Goal: Task Accomplishment & Management: Use online tool/utility

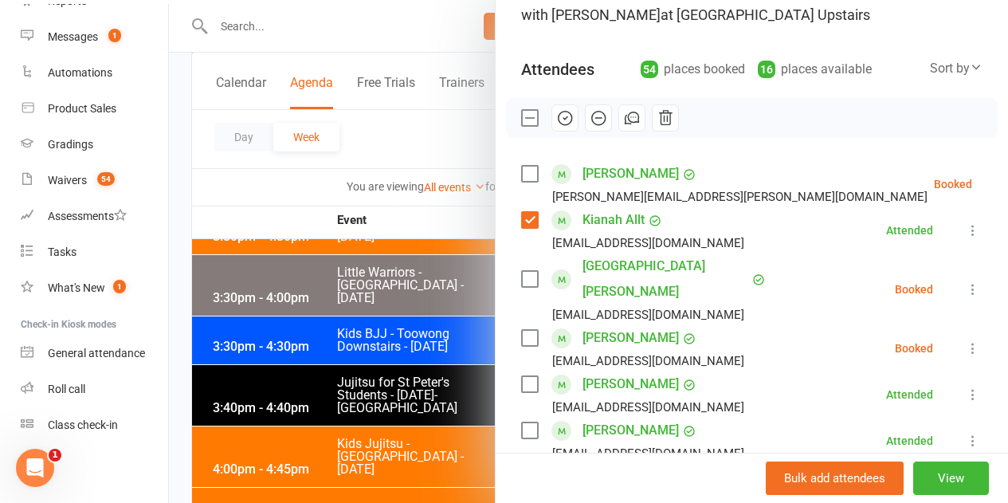
scroll to position [159, 0]
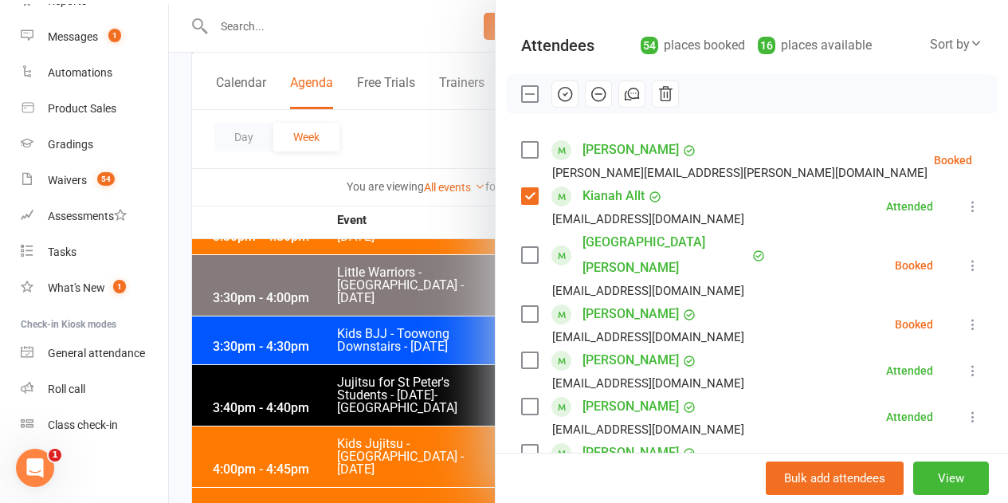
click at [362, 298] on div at bounding box center [588, 251] width 839 height 503
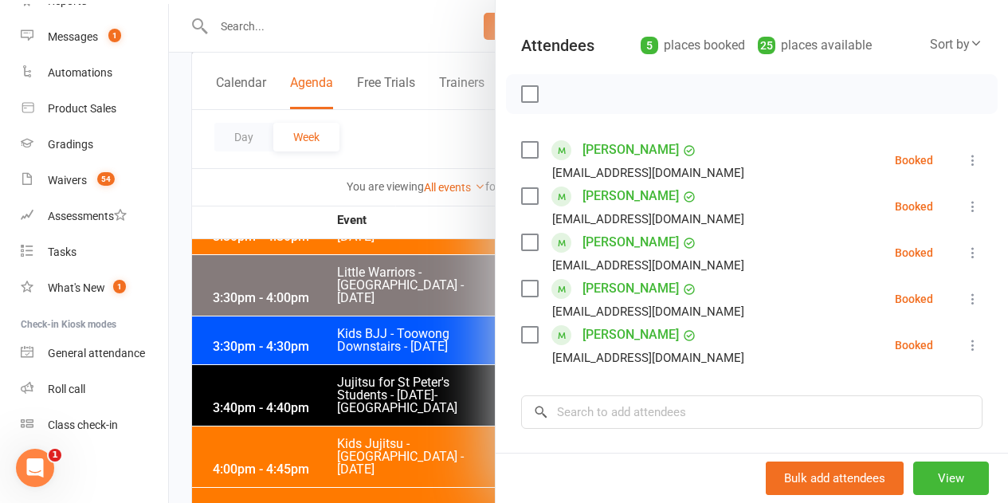
click at [965, 156] on icon at bounding box center [973, 160] width 16 height 16
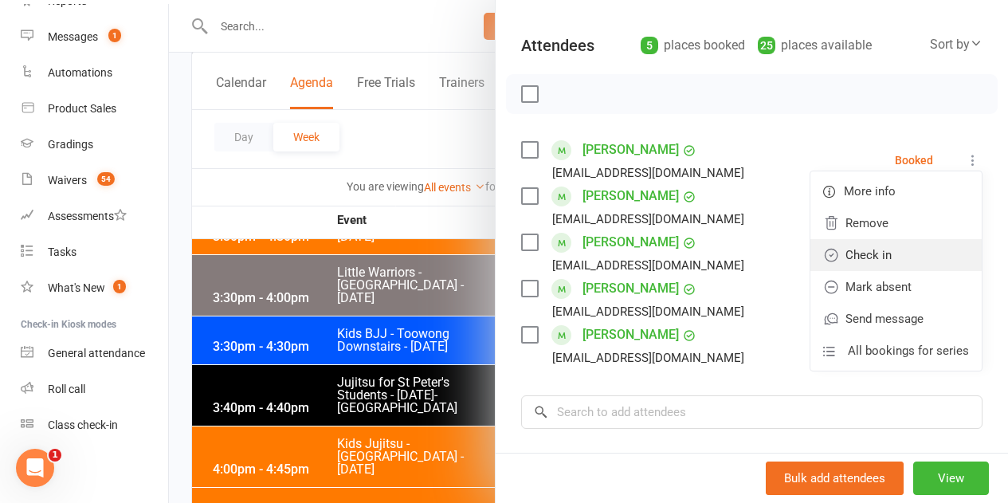
click at [861, 257] on link "Check in" at bounding box center [895, 255] width 171 height 32
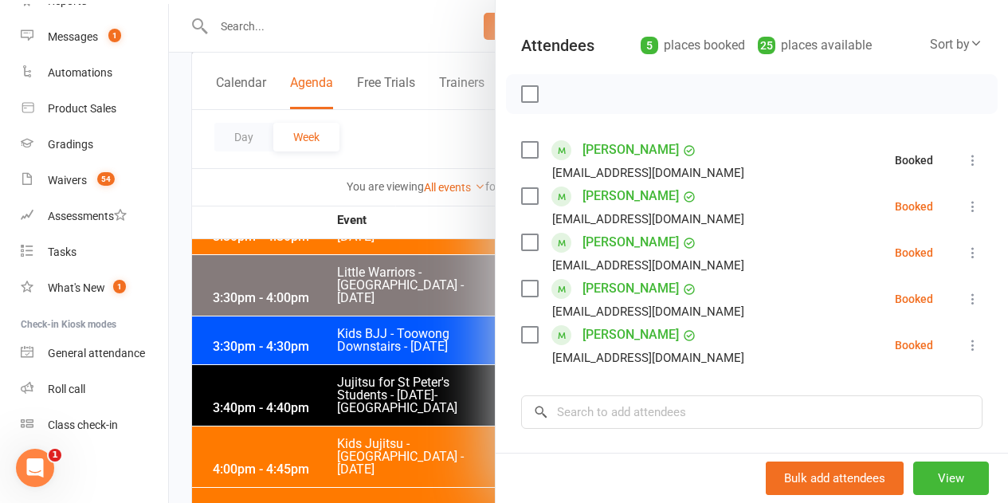
click at [965, 209] on icon at bounding box center [973, 206] width 16 height 16
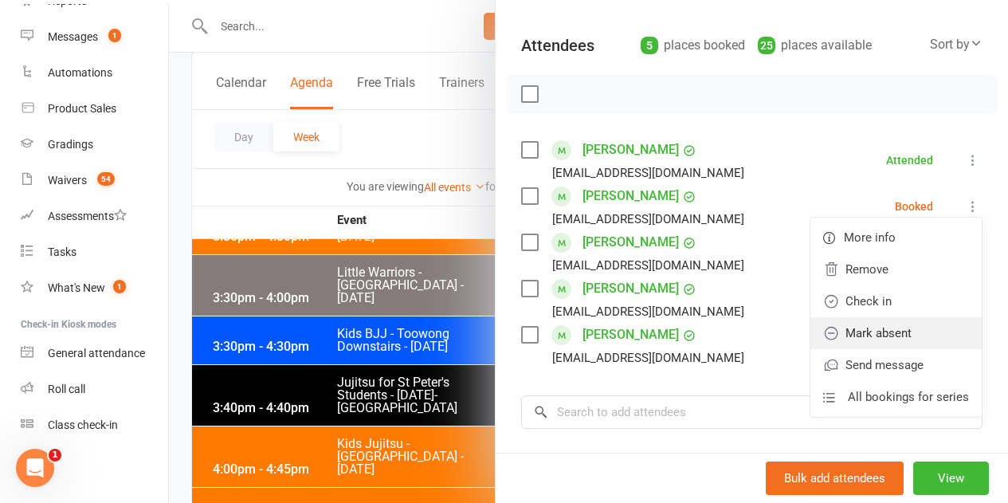
click at [868, 335] on link "Mark absent" at bounding box center [895, 333] width 171 height 32
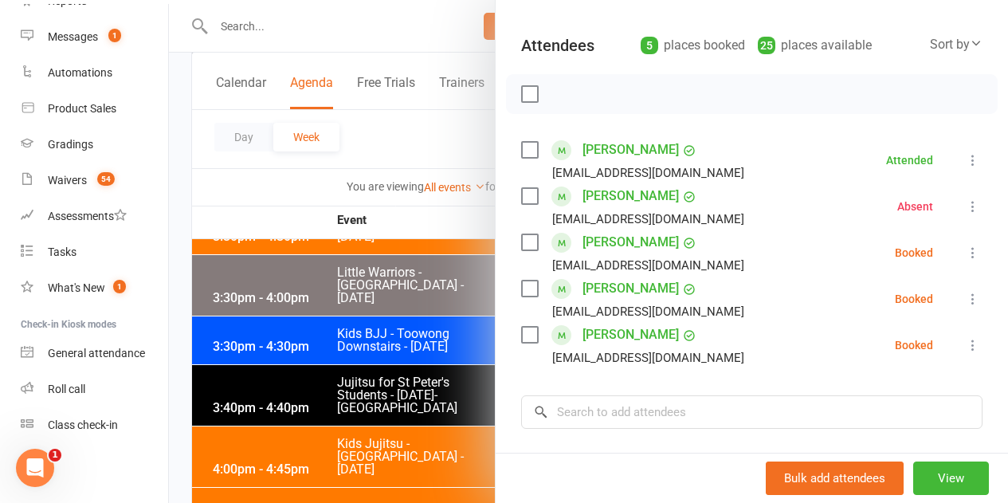
click at [965, 256] on icon at bounding box center [973, 253] width 16 height 16
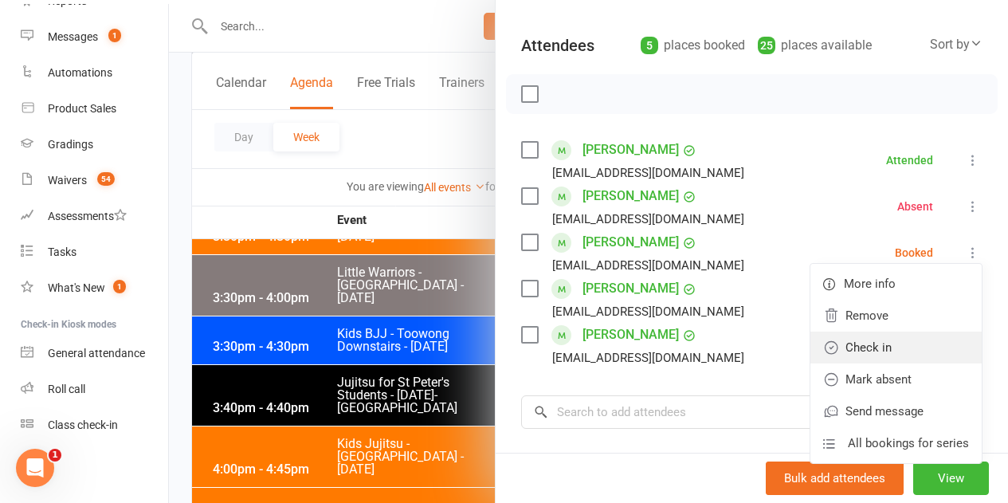
click at [859, 358] on link "Check in" at bounding box center [895, 347] width 171 height 32
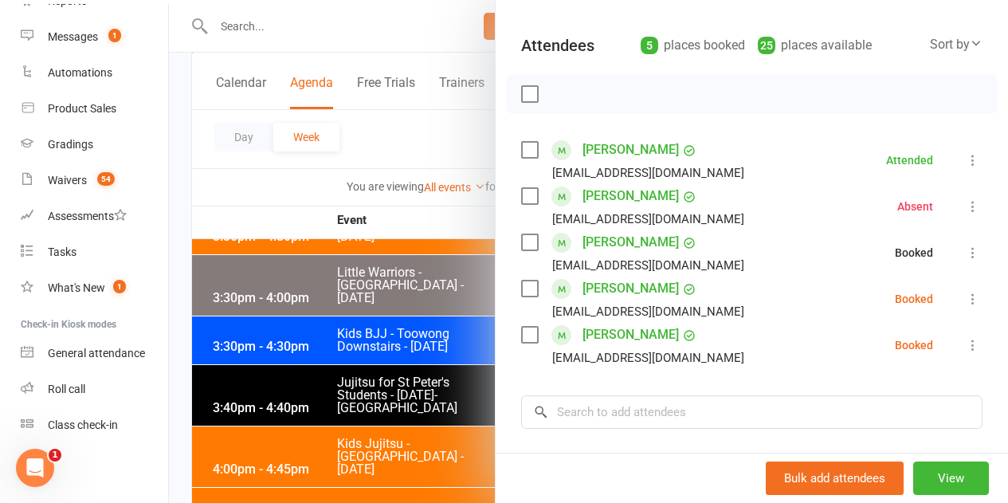
click at [965, 301] on icon at bounding box center [973, 299] width 16 height 16
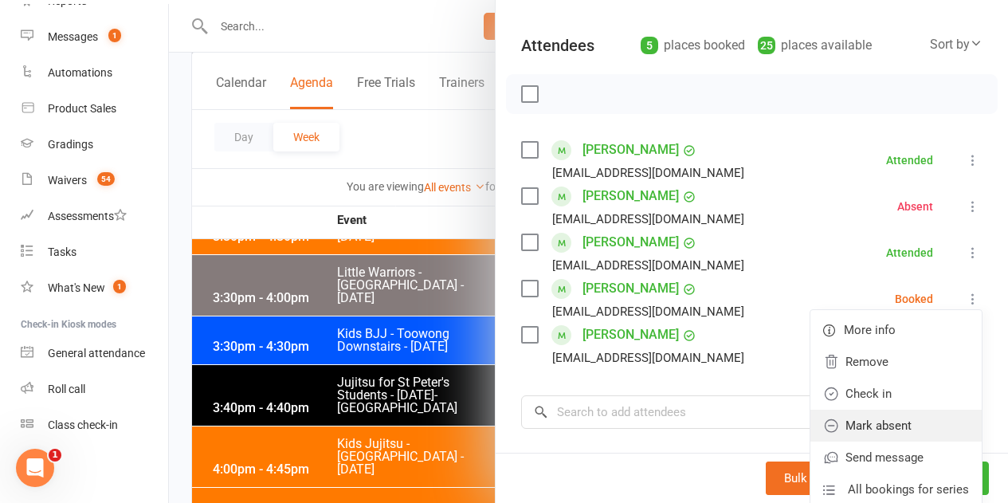
click at [860, 427] on link "Mark absent" at bounding box center [895, 425] width 171 height 32
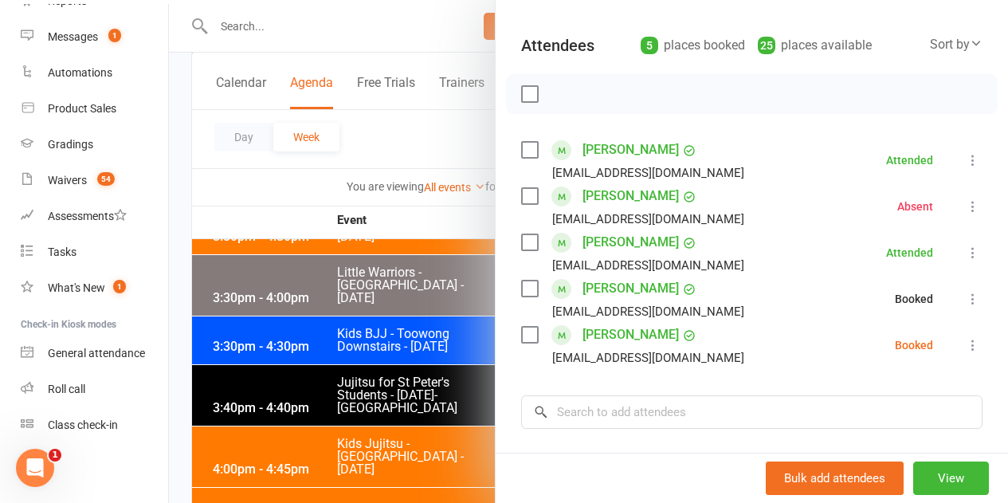
scroll to position [239, 0]
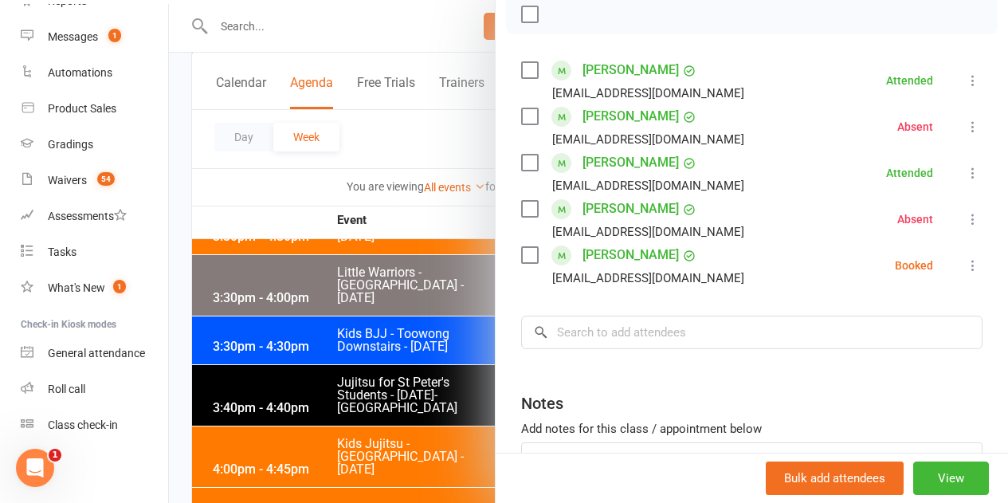
click at [965, 262] on icon at bounding box center [973, 265] width 16 height 16
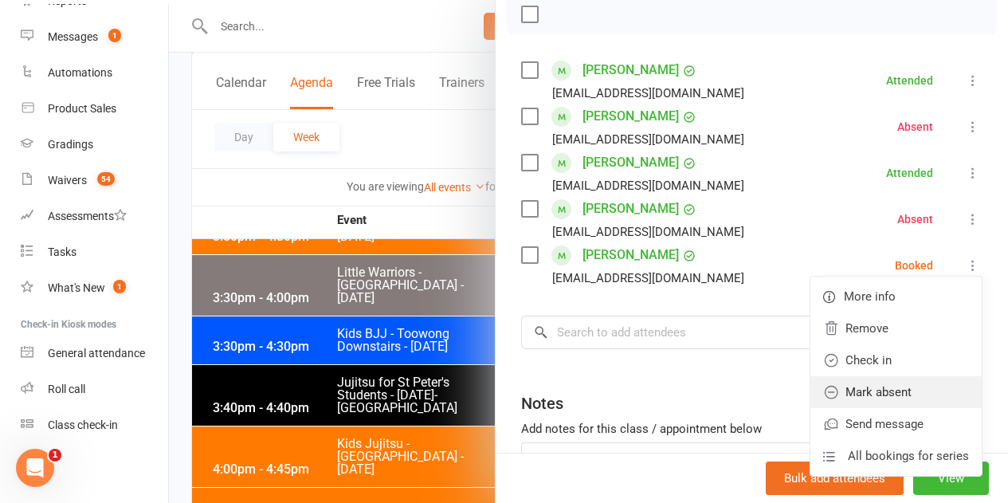
click at [884, 397] on link "Mark absent" at bounding box center [895, 392] width 171 height 32
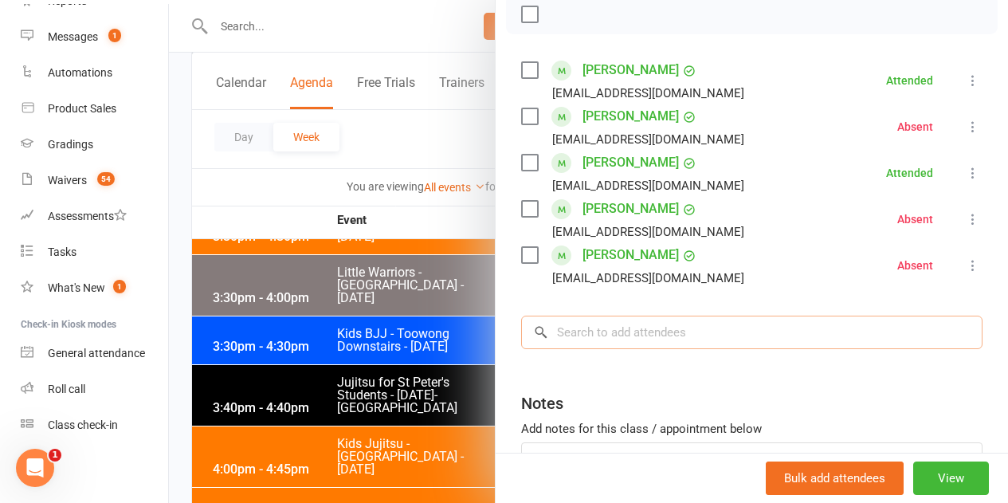
click at [679, 336] on input "search" at bounding box center [751, 331] width 461 height 33
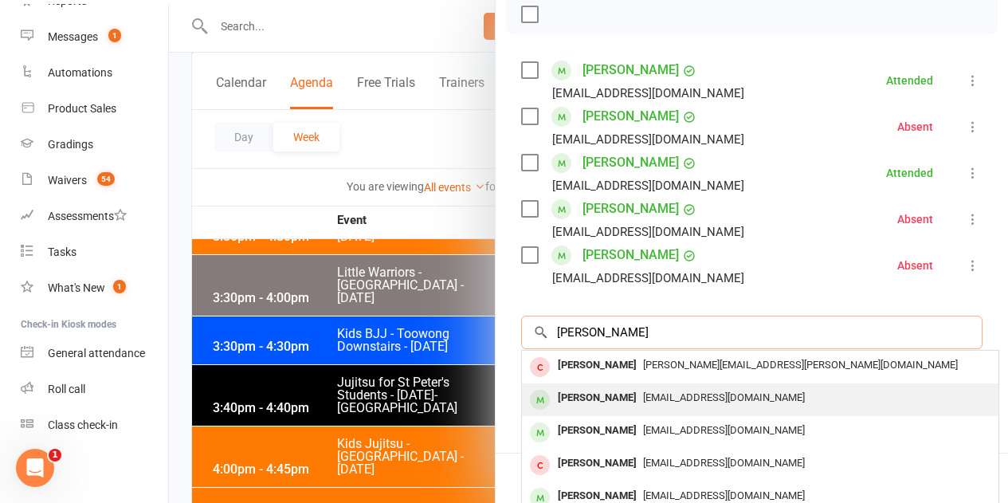
type input "[PERSON_NAME]"
click at [609, 397] on div "[PERSON_NAME]" at bounding box center [597, 397] width 92 height 23
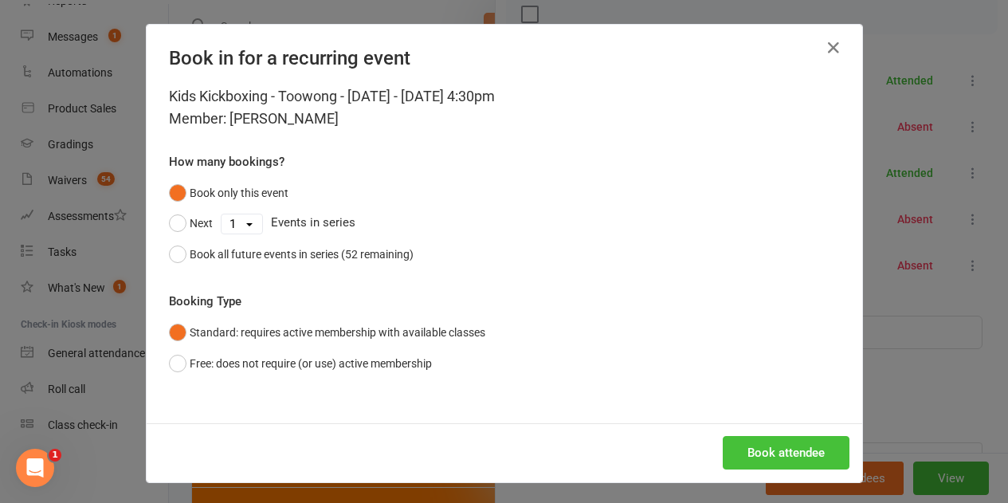
click at [760, 447] on button "Book attendee" at bounding box center [785, 452] width 127 height 33
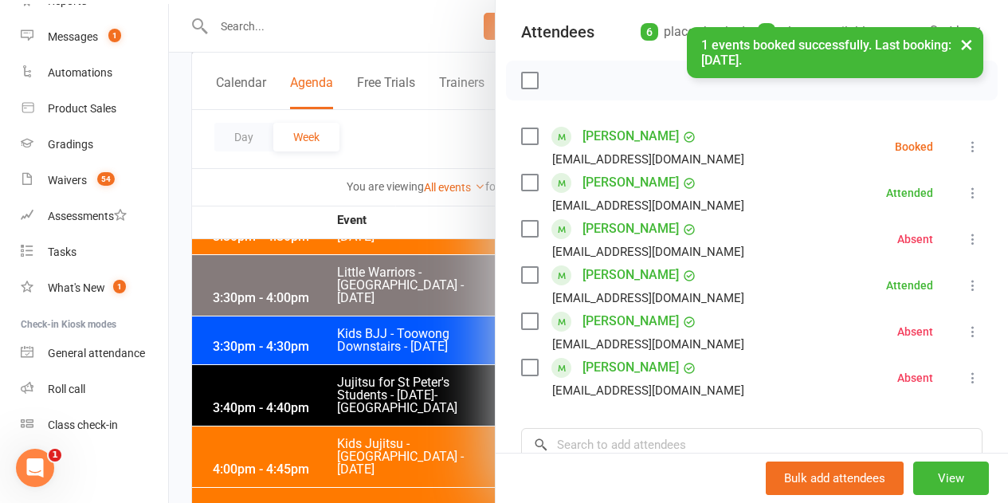
scroll to position [80, 0]
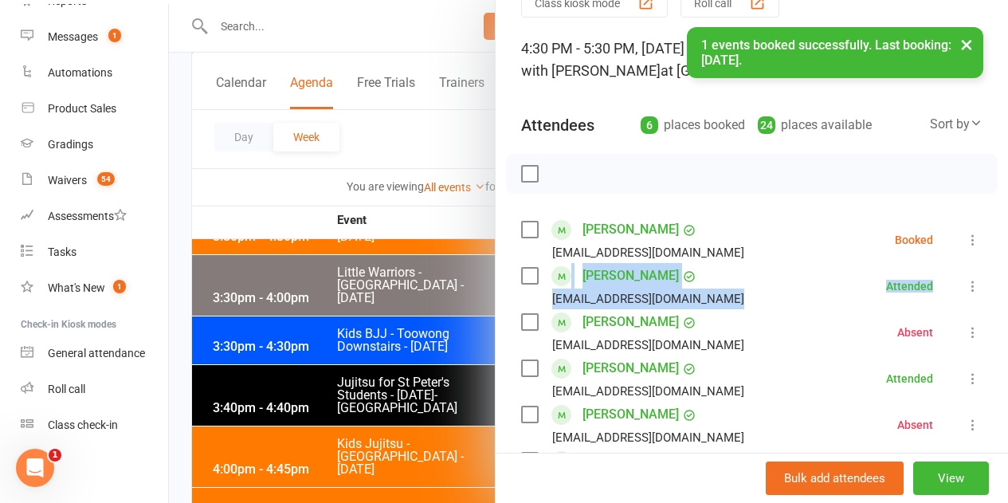
drag, startPoint x: 954, startPoint y: 263, endPoint x: 957, endPoint y: 249, distance: 13.7
click at [957, 252] on ul "[PERSON_NAME] [EMAIL_ADDRESS][DOMAIN_NAME] Booked More info Remove Check in Mar…" at bounding box center [751, 355] width 461 height 277
click at [965, 244] on icon at bounding box center [973, 240] width 16 height 16
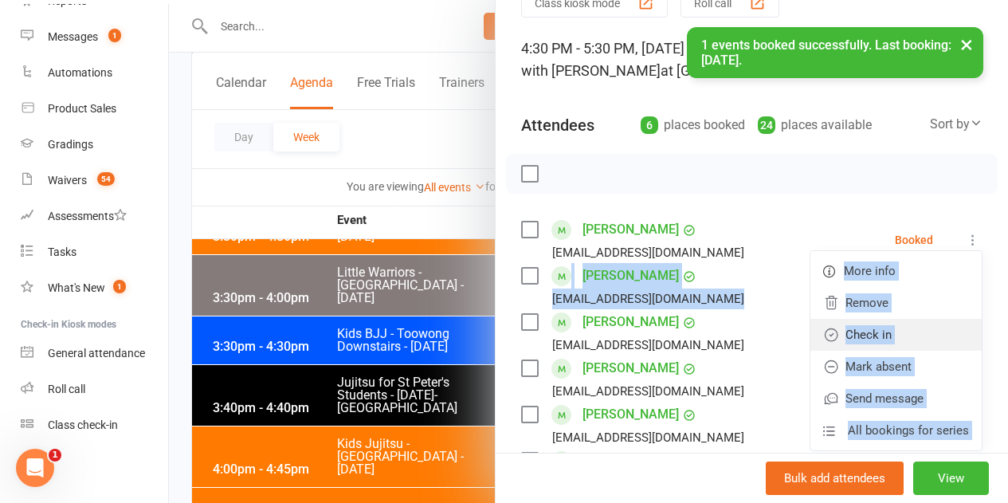
click at [828, 329] on link "Check in" at bounding box center [895, 335] width 171 height 32
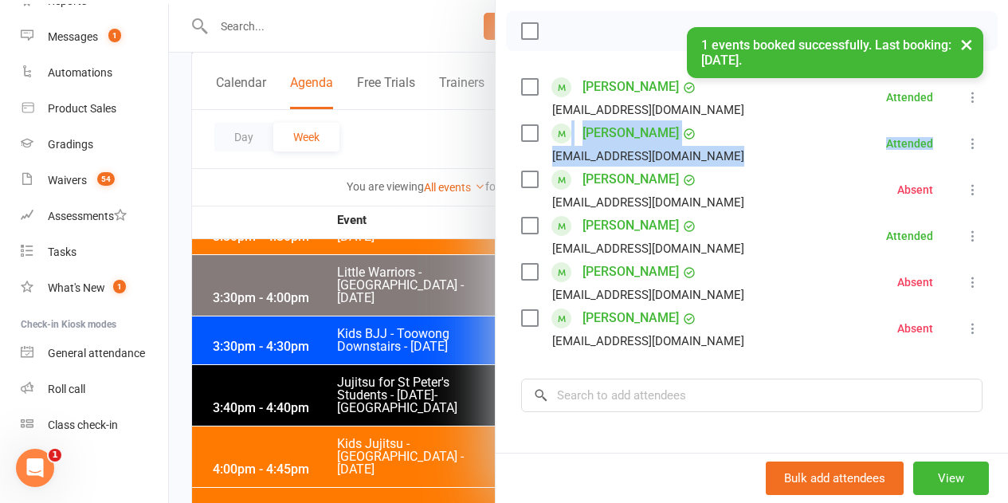
scroll to position [319, 0]
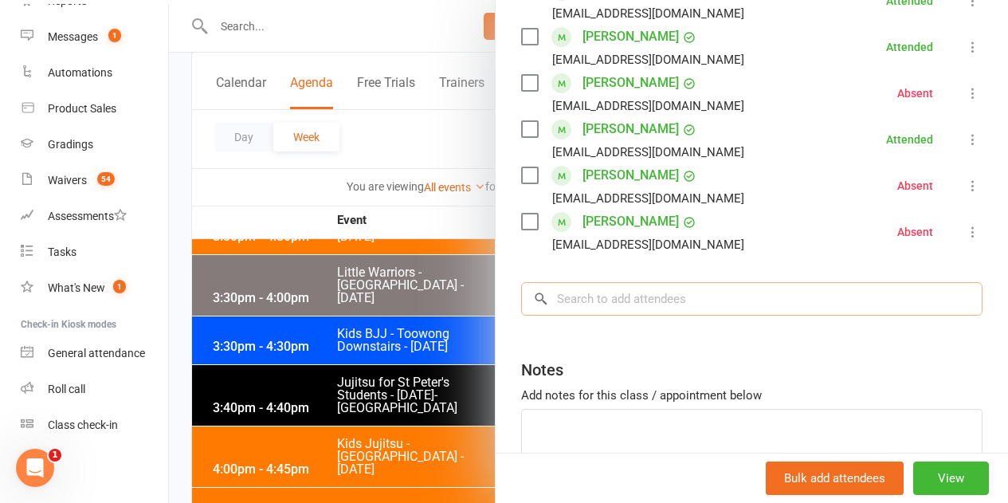
click at [744, 282] on input "search" at bounding box center [751, 298] width 461 height 33
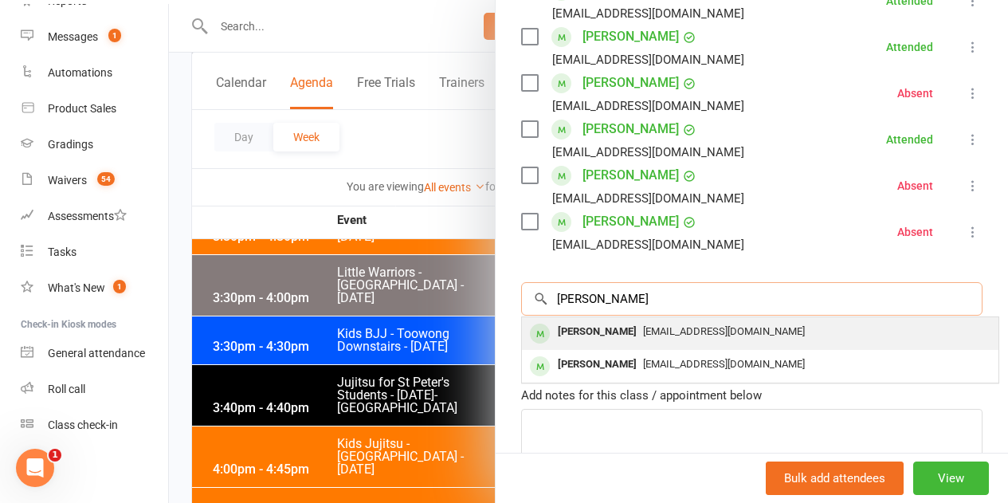
type input "[PERSON_NAME]"
click at [644, 334] on span "[EMAIL_ADDRESS][DOMAIN_NAME]" at bounding box center [724, 331] width 162 height 12
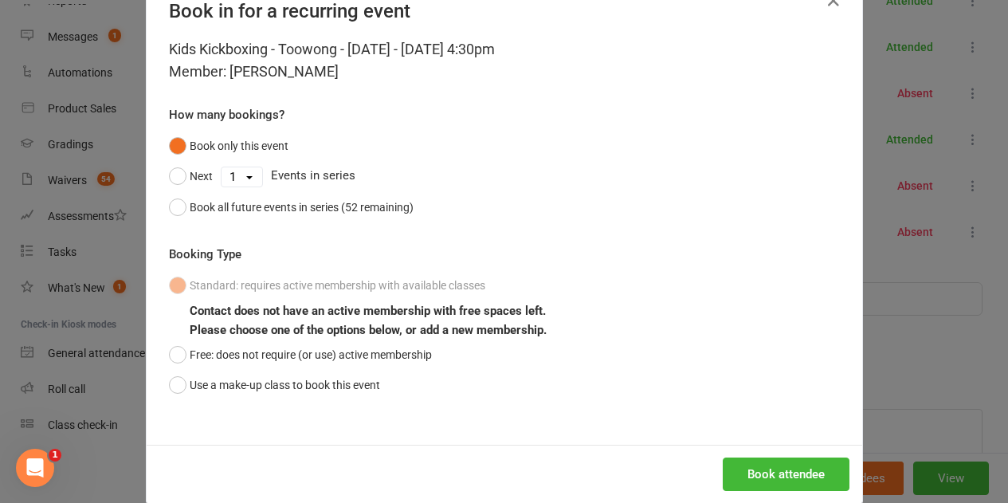
scroll to position [72, 0]
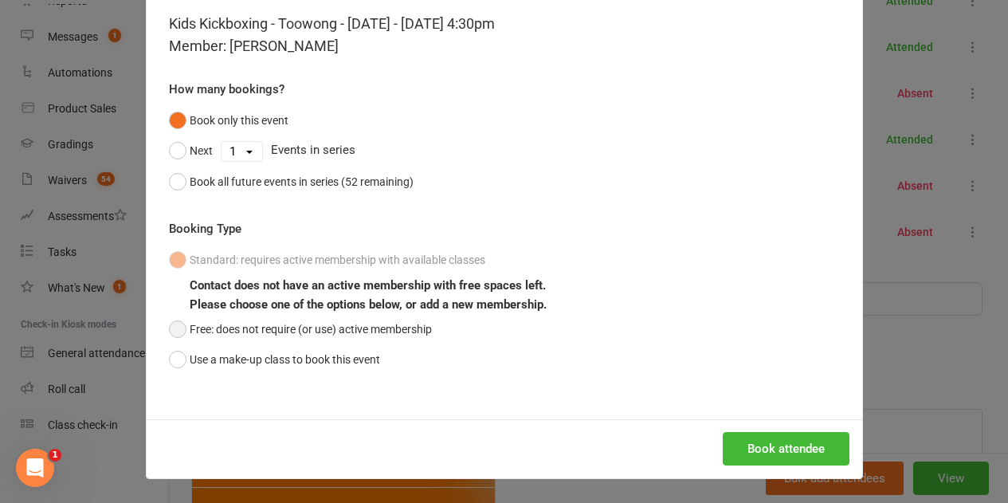
click at [169, 329] on button "Free: does not require (or use) active membership" at bounding box center [300, 329] width 263 height 30
click at [735, 467] on div "Book attendee" at bounding box center [504, 448] width 715 height 59
click at [743, 459] on button "Book attendee" at bounding box center [785, 448] width 127 height 33
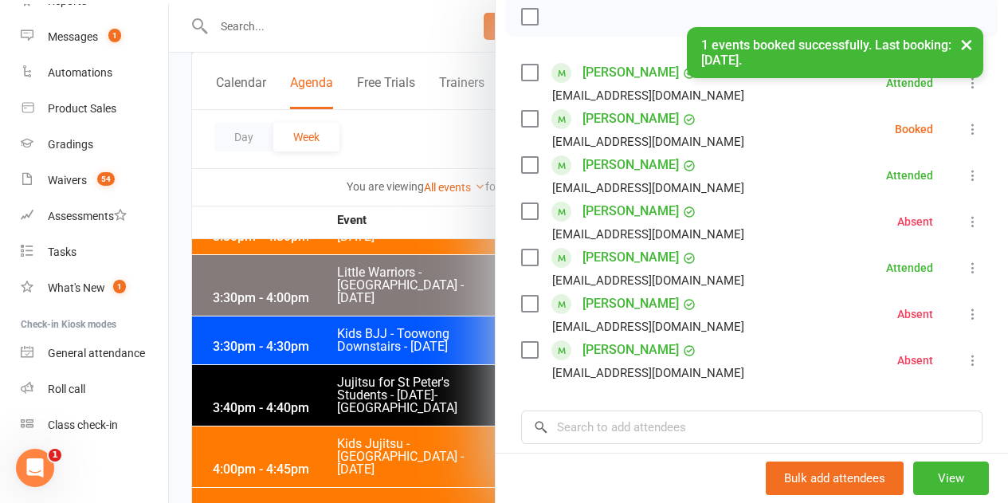
scroll to position [159, 0]
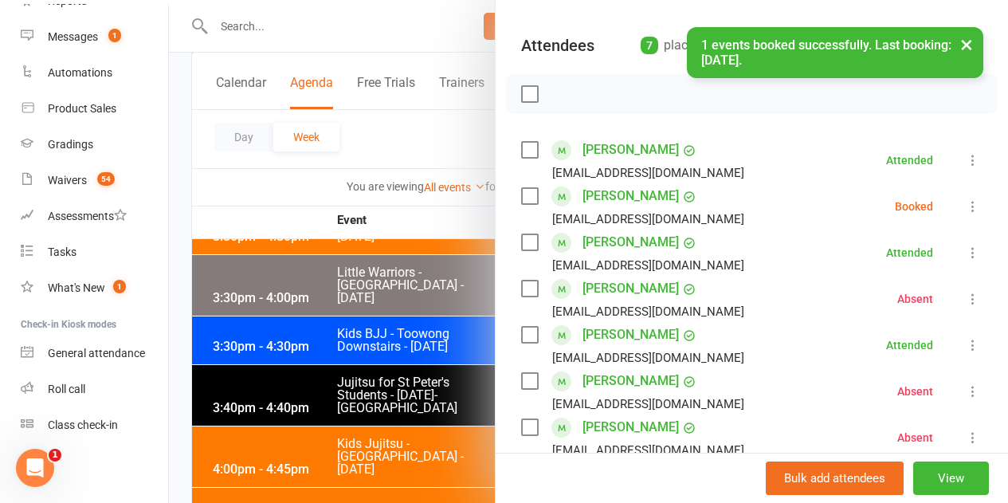
click at [965, 208] on icon at bounding box center [973, 206] width 16 height 16
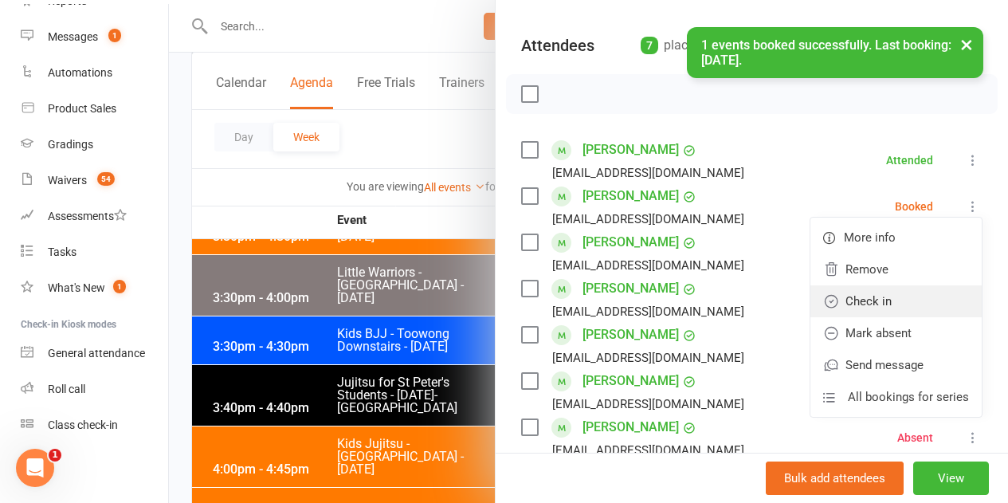
click at [891, 307] on link "Check in" at bounding box center [895, 301] width 171 height 32
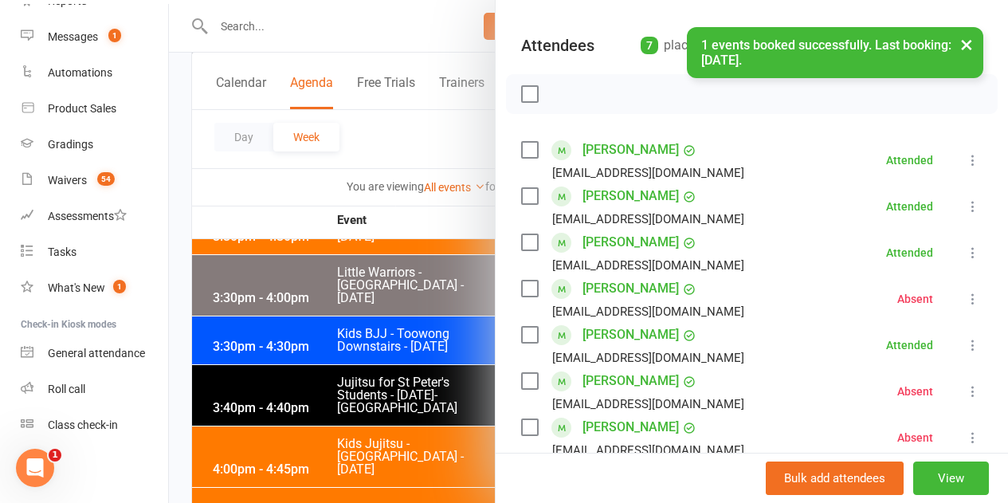
scroll to position [239, 0]
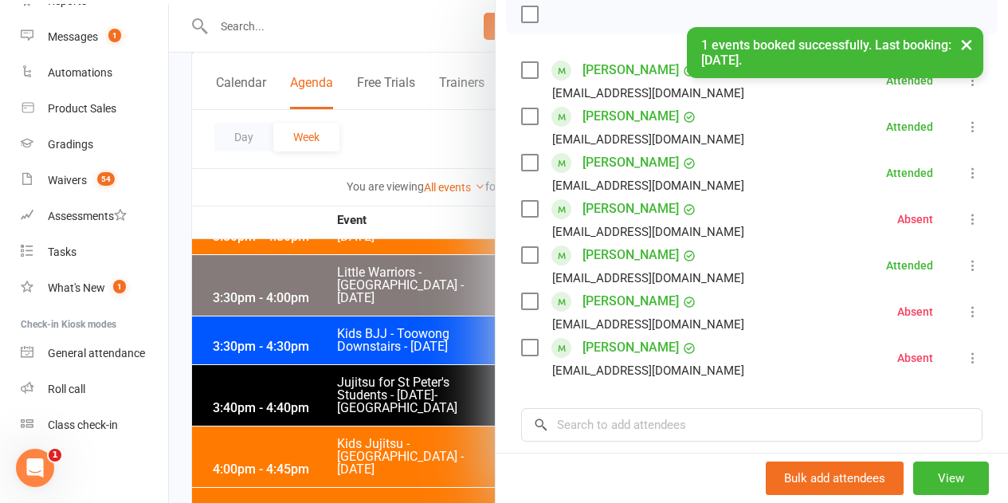
click at [253, 371] on div at bounding box center [588, 251] width 839 height 503
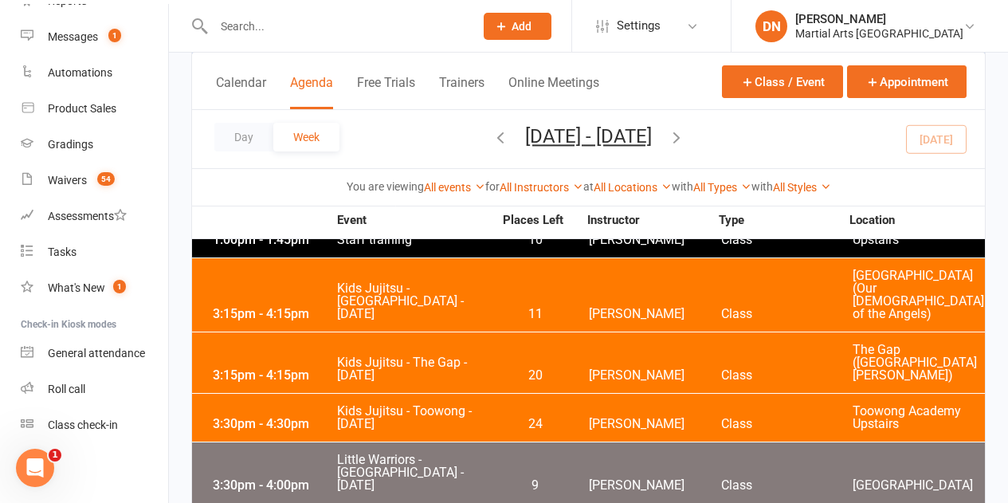
scroll to position [2947, 0]
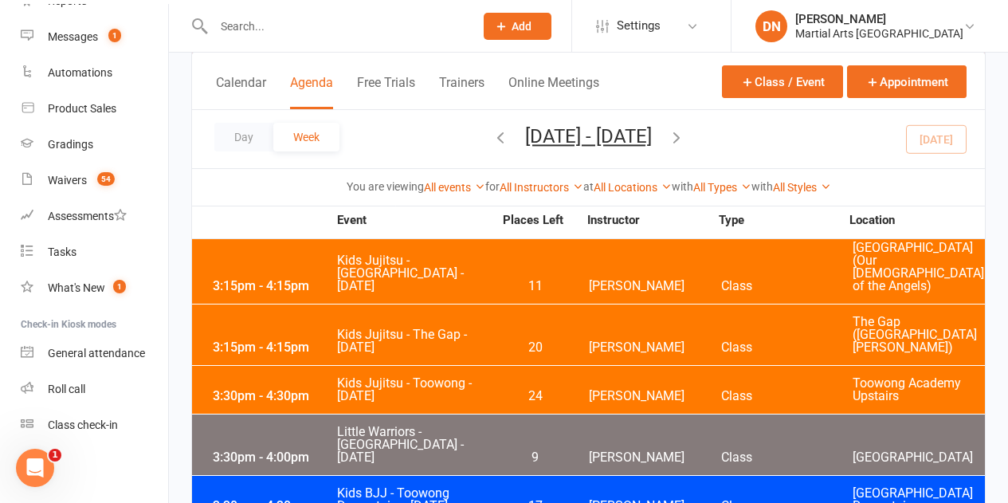
click at [581, 476] on div "3:30pm - 4:30pm Kids BJJ - [GEOGRAPHIC_DATA] - [DATE] 17 [PERSON_NAME] Class [G…" at bounding box center [588, 500] width 793 height 48
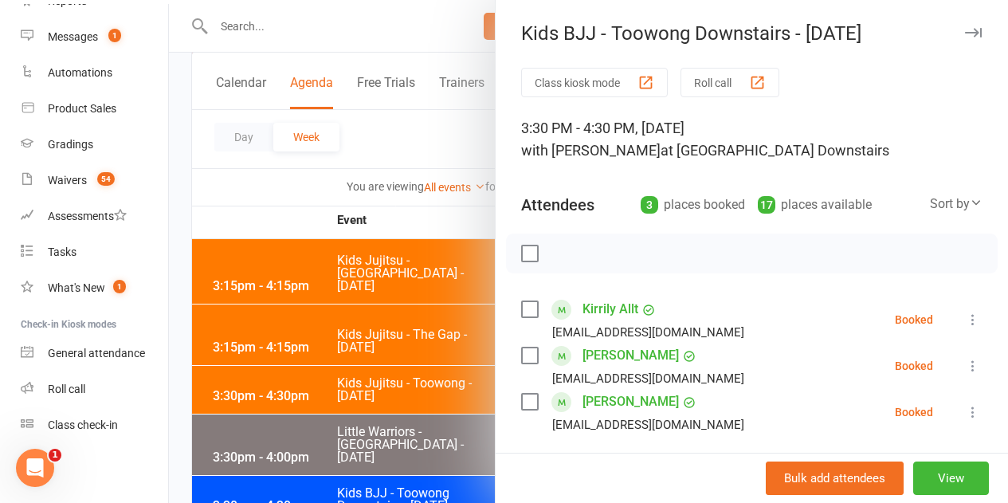
click at [401, 307] on div at bounding box center [588, 251] width 839 height 503
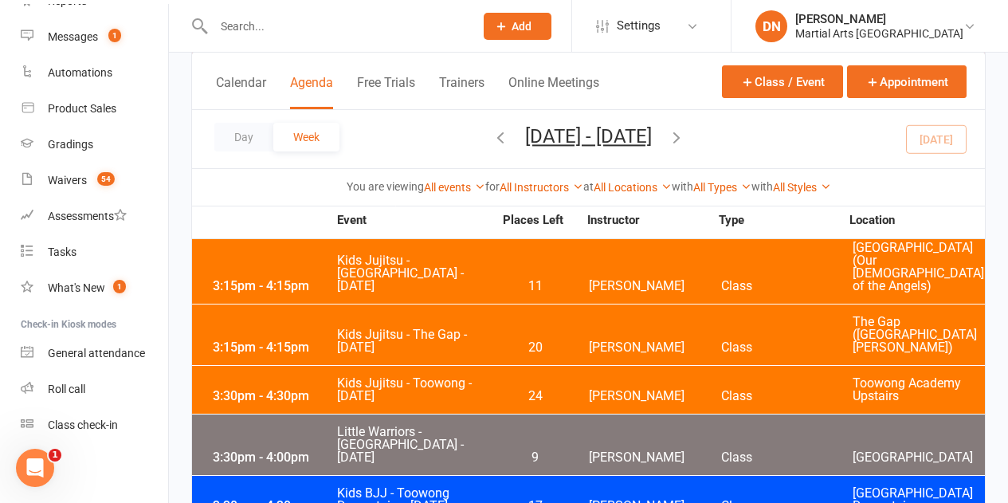
click at [438, 487] on span "Kids BJJ - Toowong Downstairs - [DATE]" at bounding box center [414, 499] width 157 height 25
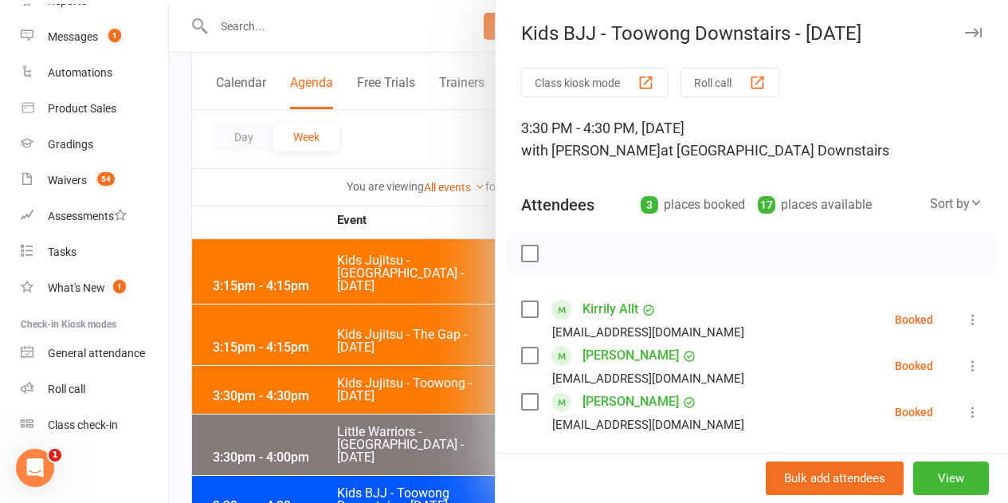
scroll to position [80, 0]
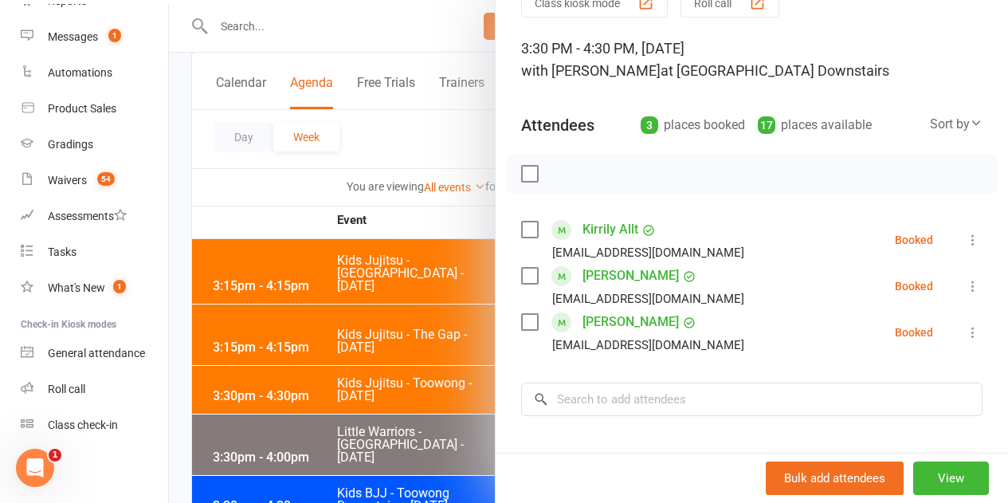
click at [965, 233] on icon at bounding box center [973, 240] width 16 height 16
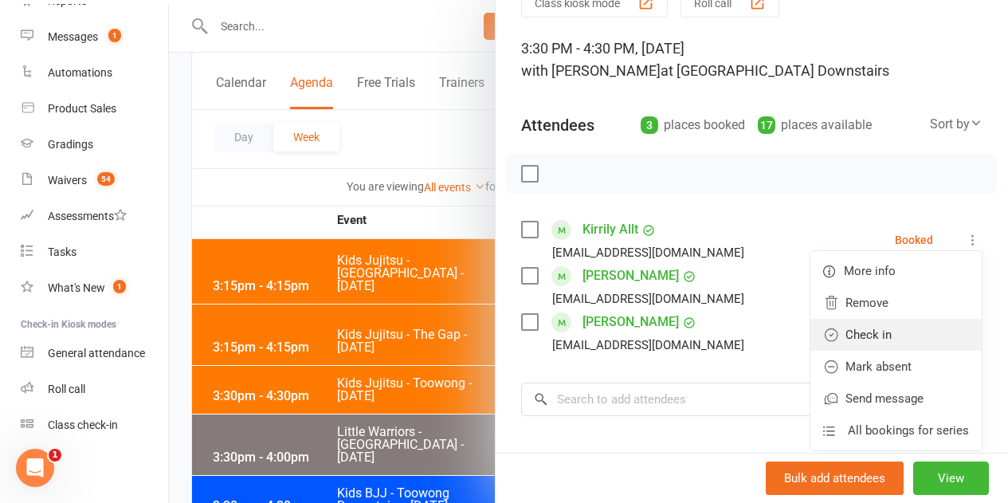
click at [926, 339] on link "Check in" at bounding box center [895, 335] width 171 height 32
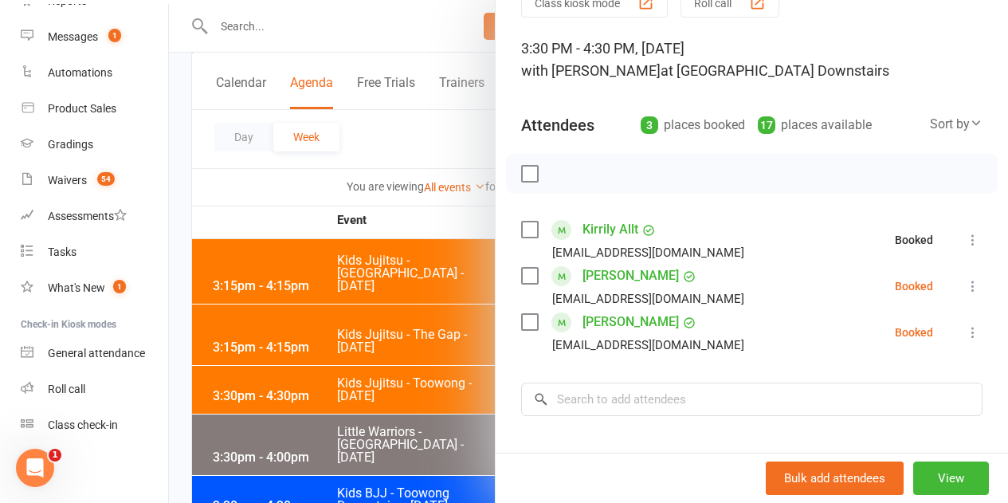
click at [965, 331] on icon at bounding box center [973, 332] width 16 height 16
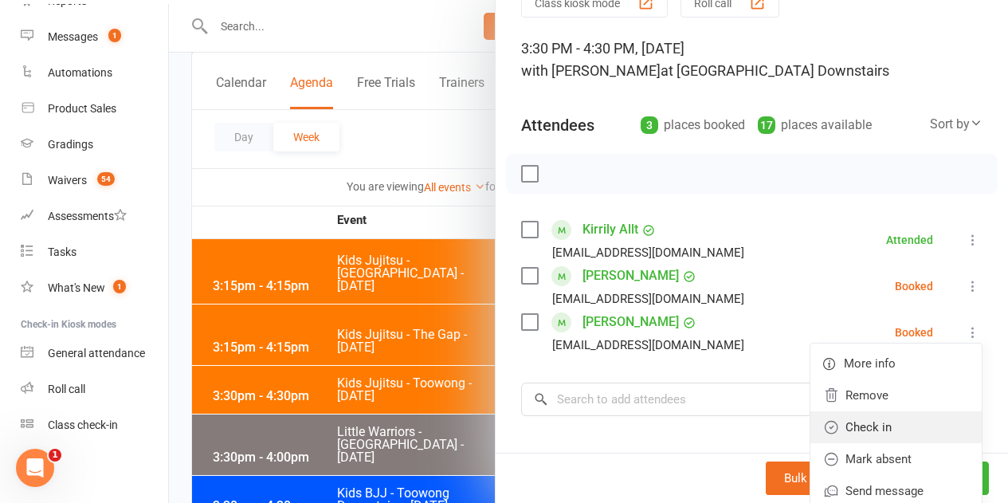
click at [885, 422] on link "Check in" at bounding box center [895, 427] width 171 height 32
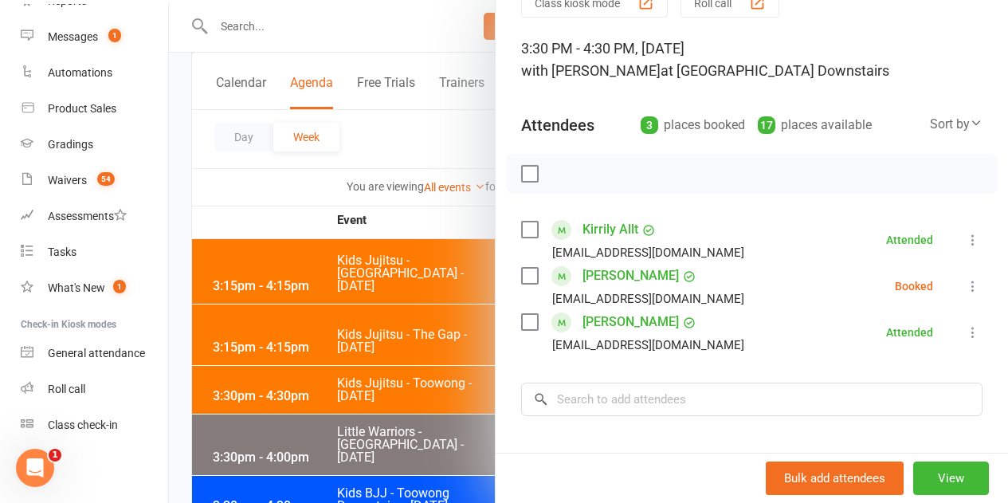
click at [963, 288] on button at bounding box center [972, 285] width 19 height 19
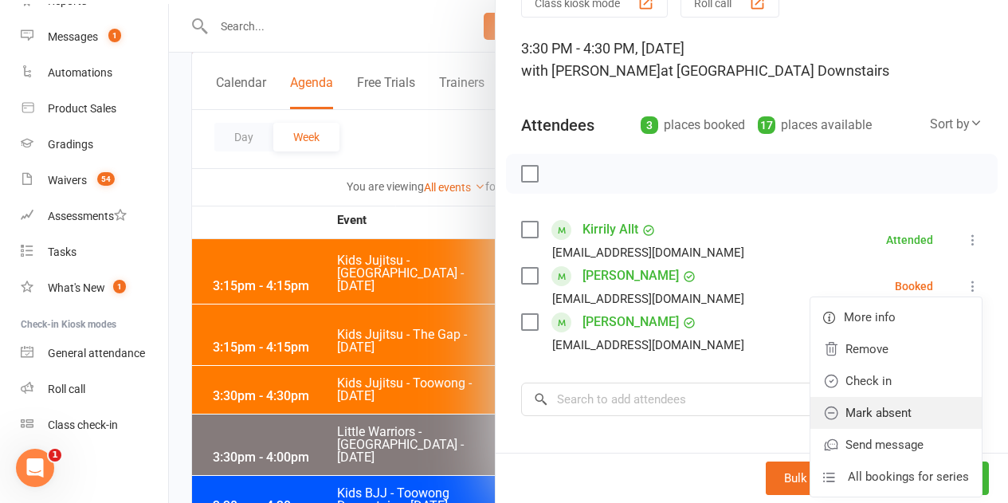
click at [891, 412] on link "Mark absent" at bounding box center [895, 413] width 171 height 32
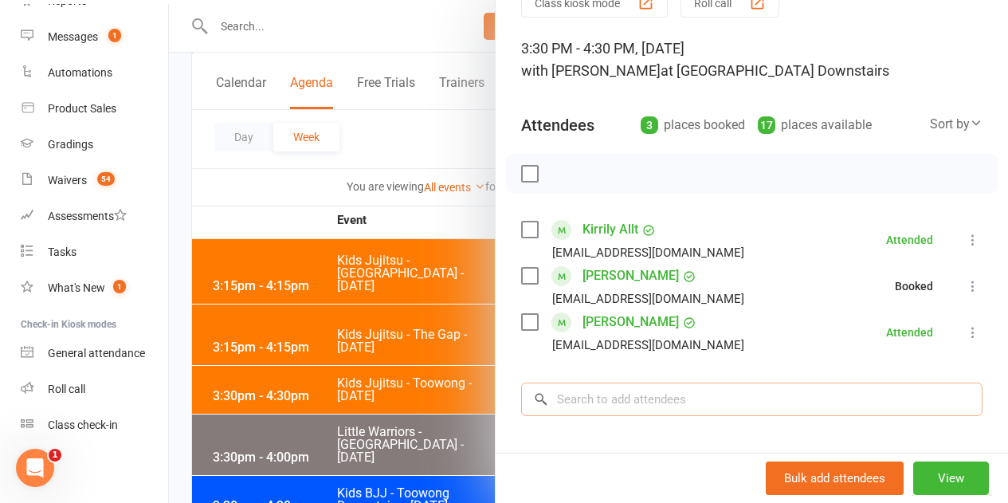
click at [763, 404] on input "search" at bounding box center [751, 398] width 461 height 33
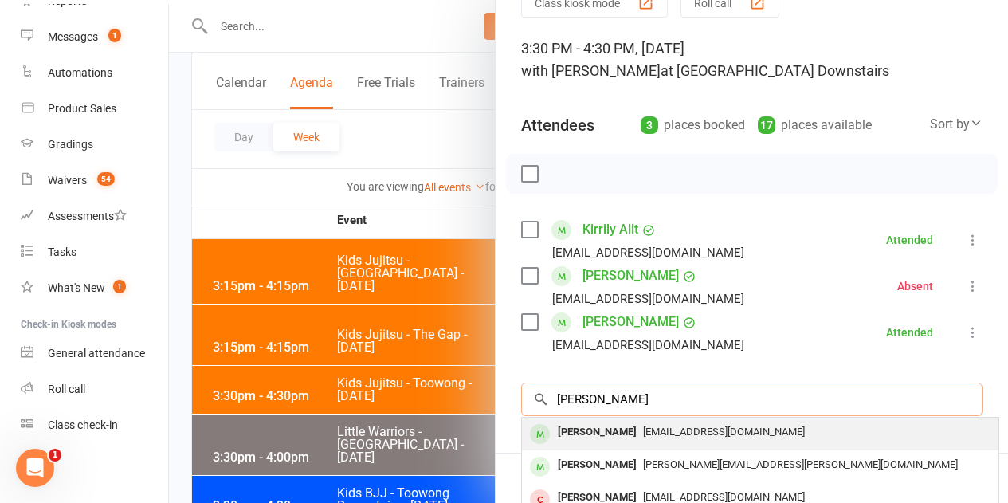
type input "[PERSON_NAME]"
click at [594, 433] on div "[PERSON_NAME]" at bounding box center [597, 432] width 92 height 23
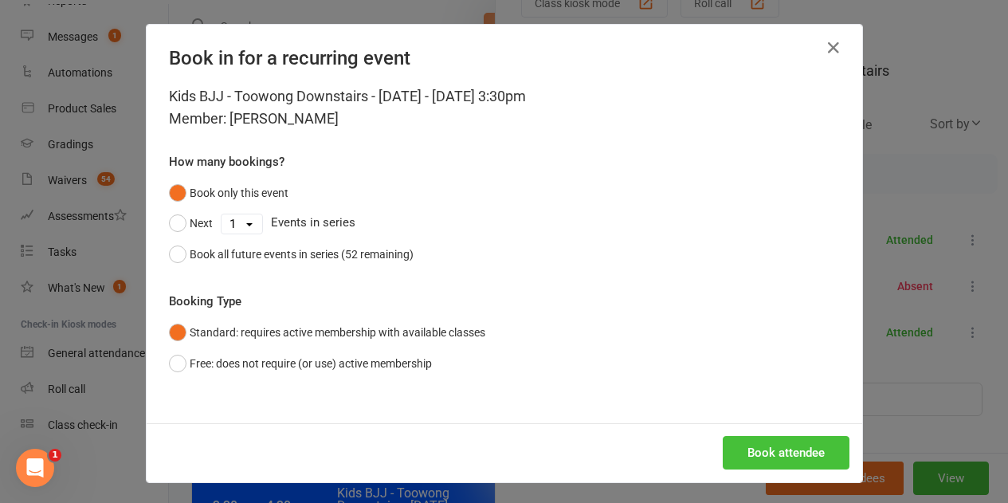
click at [777, 448] on button "Book attendee" at bounding box center [785, 452] width 127 height 33
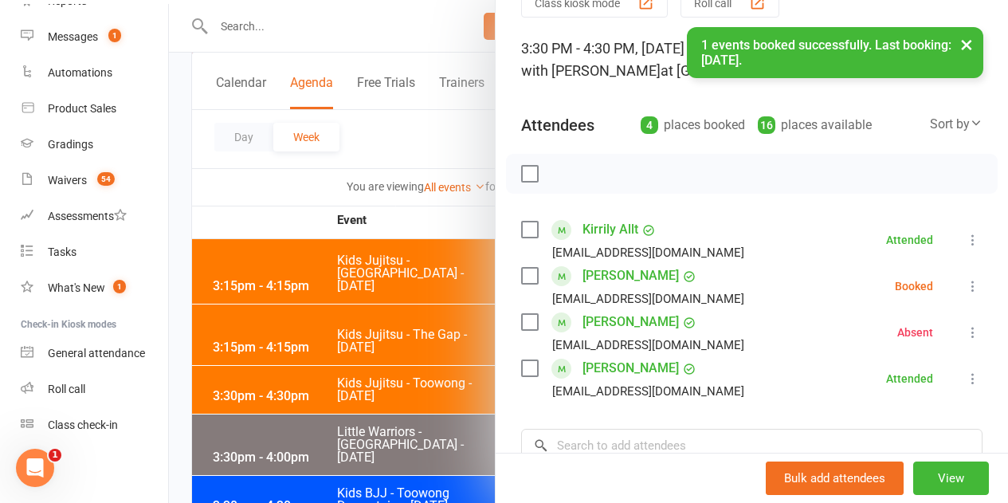
drag, startPoint x: 957, startPoint y: 292, endPoint x: 941, endPoint y: 291, distance: 15.9
click at [963, 290] on button at bounding box center [972, 285] width 19 height 19
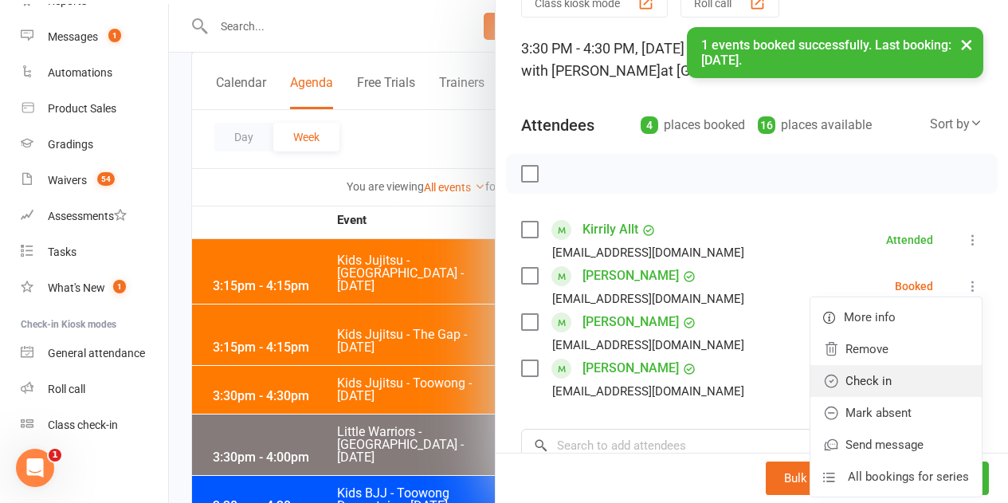
click at [848, 372] on link "Check in" at bounding box center [895, 381] width 171 height 32
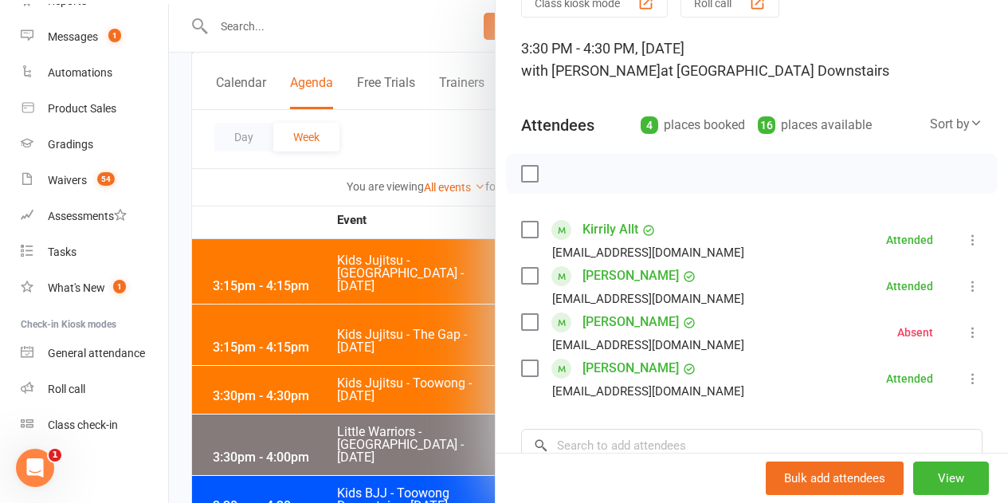
click at [397, 304] on div at bounding box center [588, 251] width 839 height 503
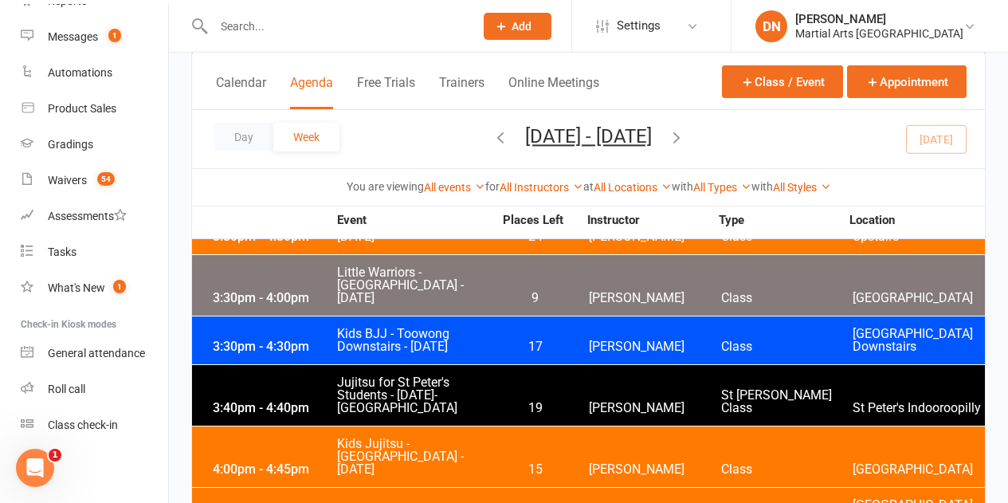
scroll to position [3186, 0]
